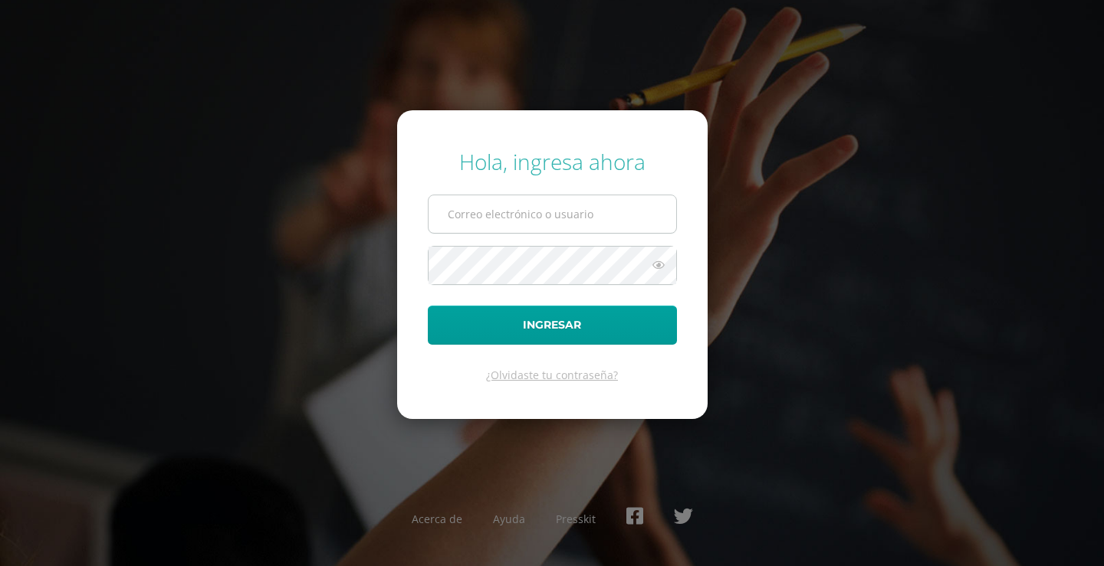
click at [520, 228] on input "text" at bounding box center [552, 214] width 248 height 38
type input "[PERSON_NAME][EMAIL_ADDRESS][DOMAIN_NAME]"
click at [428, 306] on button "Ingresar" at bounding box center [552, 325] width 249 height 39
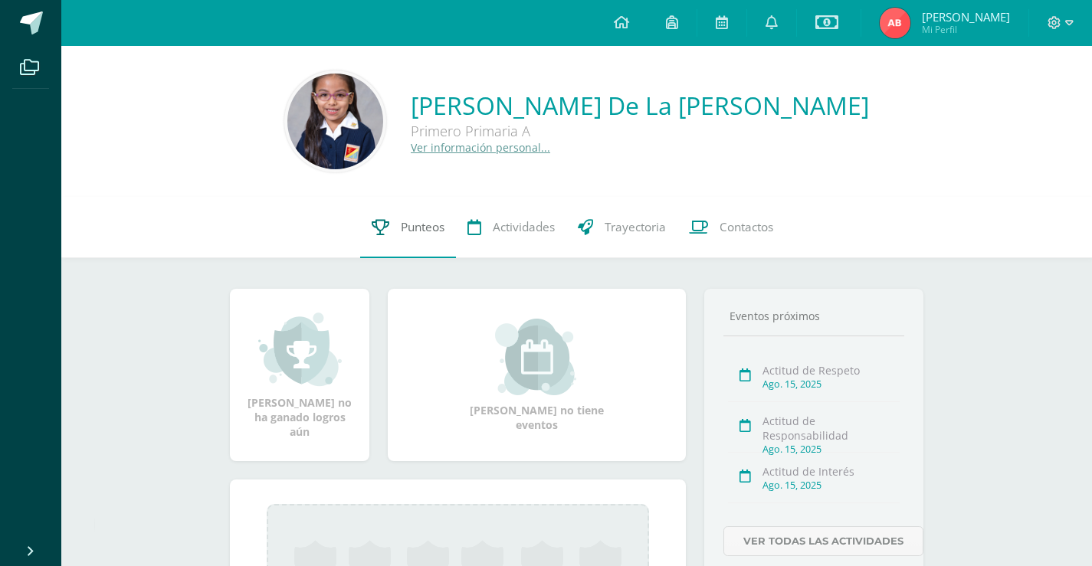
click at [396, 209] on link "Punteos" at bounding box center [408, 227] width 96 height 61
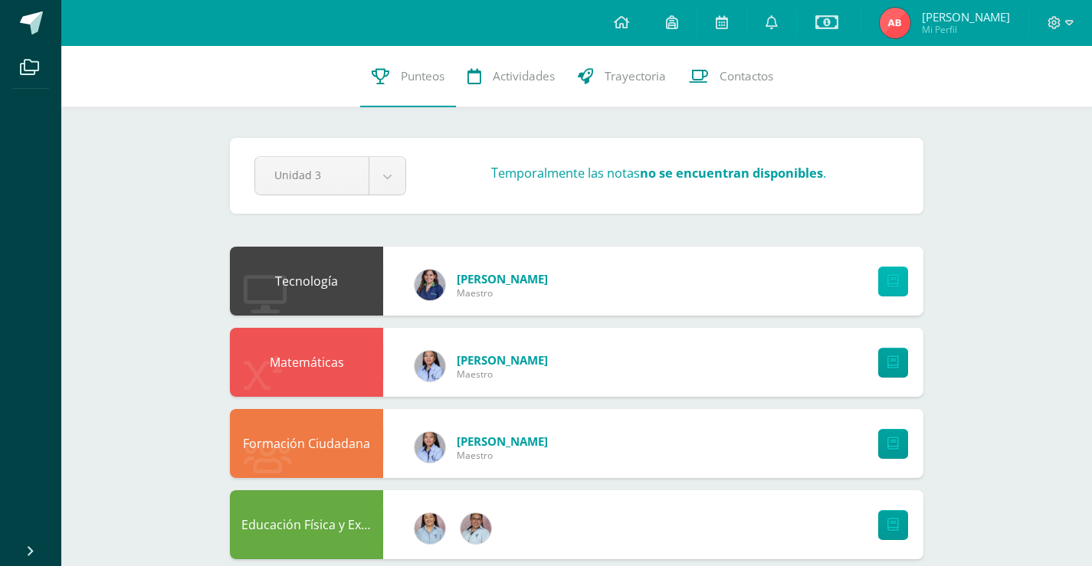
click at [893, 277] on icon at bounding box center [893, 281] width 11 height 13
click at [744, 68] on span "Contactos" at bounding box center [747, 76] width 54 height 16
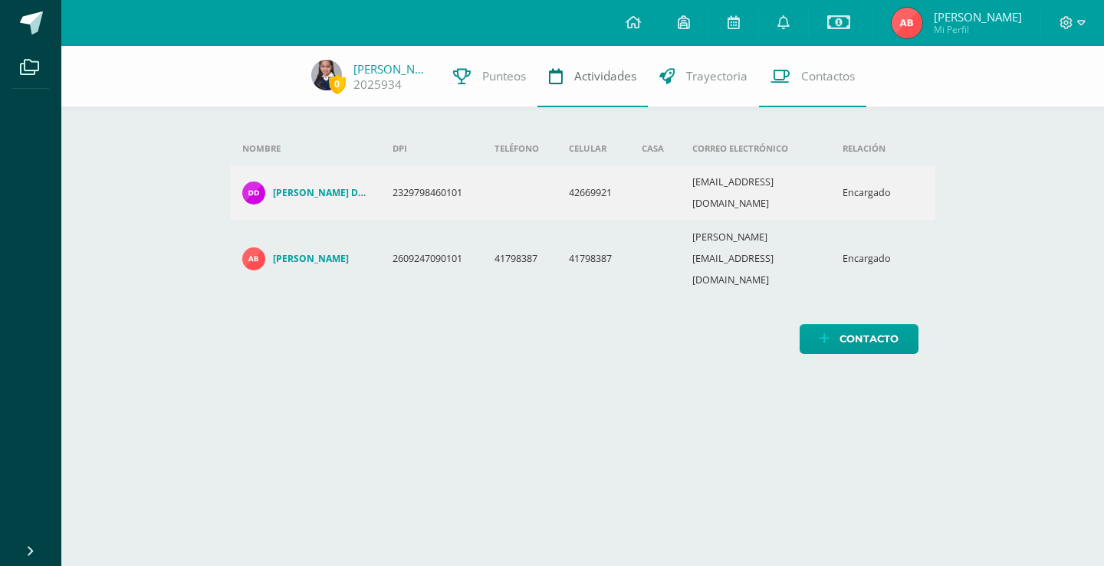
click at [574, 72] on span "Actividades" at bounding box center [605, 76] width 62 height 16
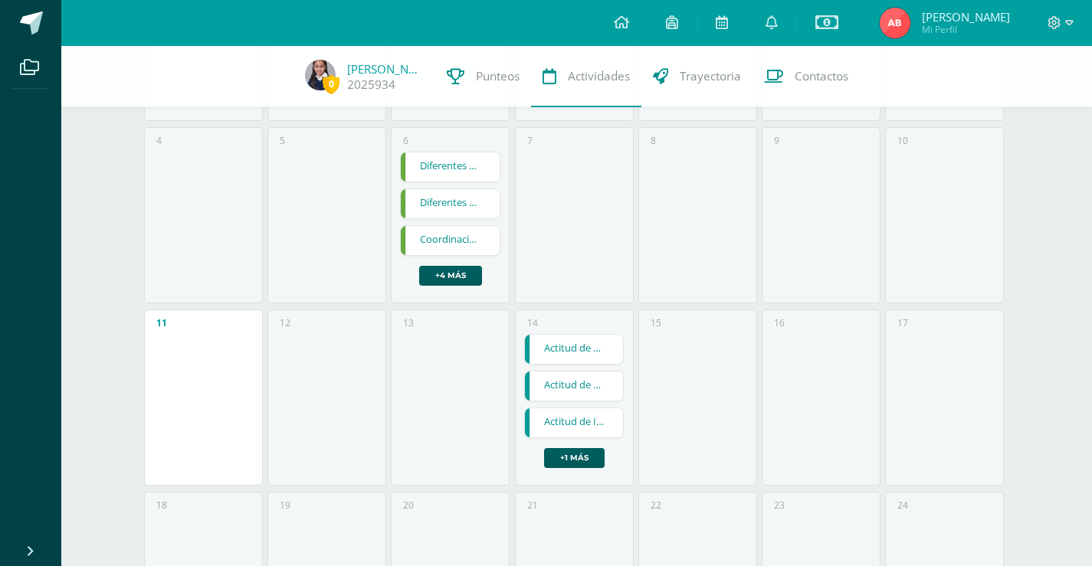
scroll to position [230, 0]
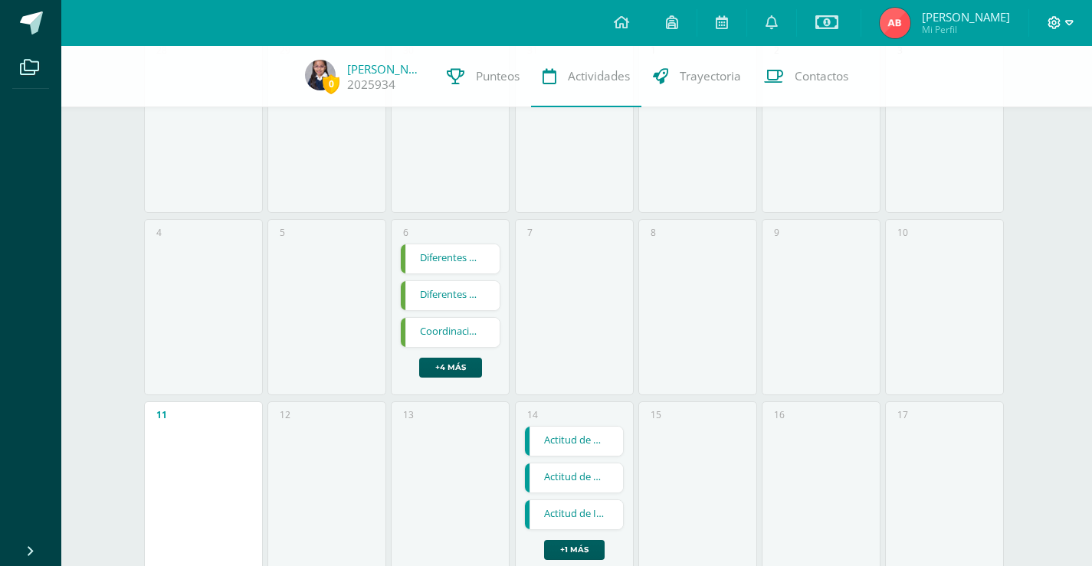
click at [1070, 15] on span at bounding box center [1061, 23] width 26 height 17
click at [1016, 103] on span "Cerrar sesión" at bounding box center [1020, 104] width 69 height 15
